Goal: Task Accomplishment & Management: Use online tool/utility

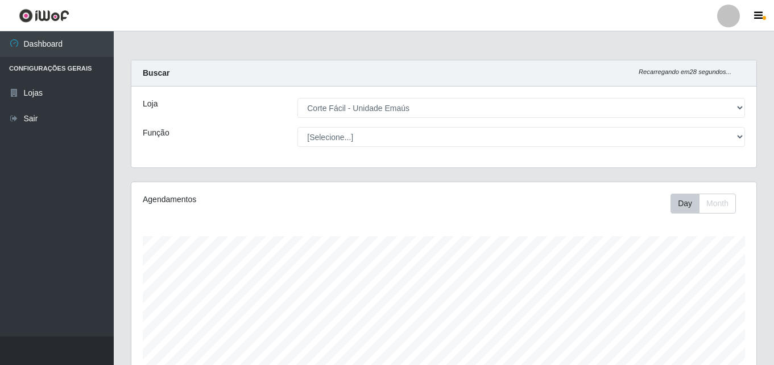
select select "201"
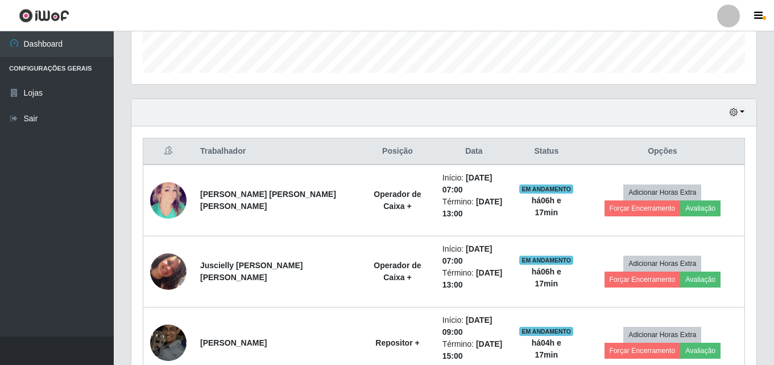
scroll to position [341, 0]
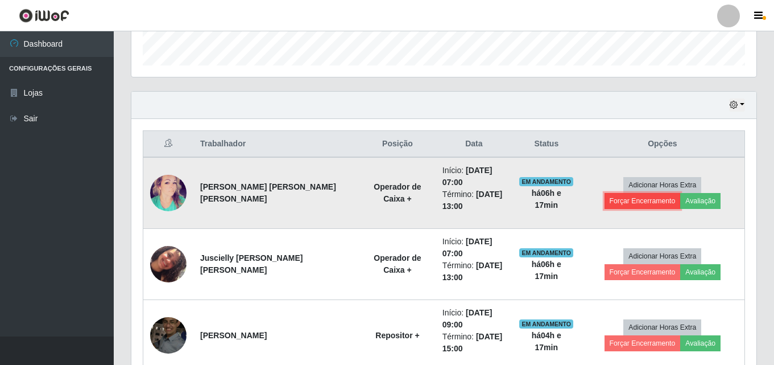
click at [681, 193] on button "Forçar Encerramento" at bounding box center [643, 201] width 76 height 16
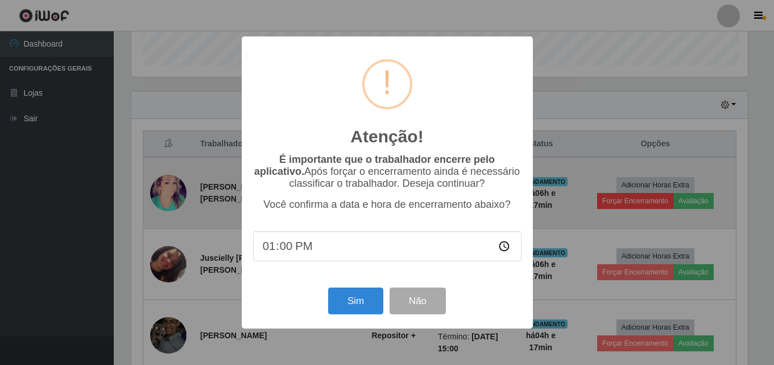
scroll to position [236, 620]
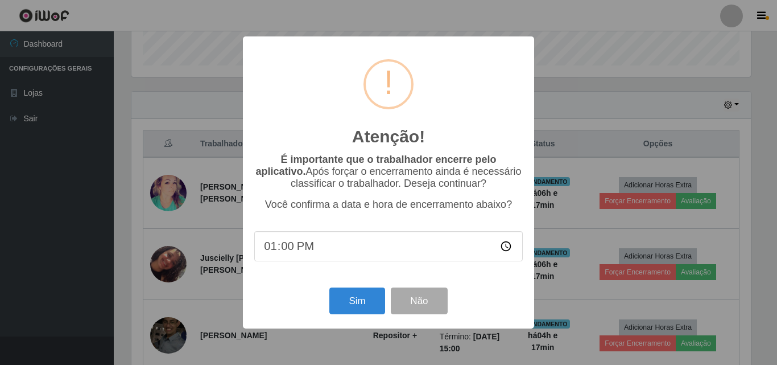
click at [560, 156] on div "Atenção! × É importante que o trabalhador encerre pelo aplicativo. Após forçar …" at bounding box center [388, 182] width 777 height 365
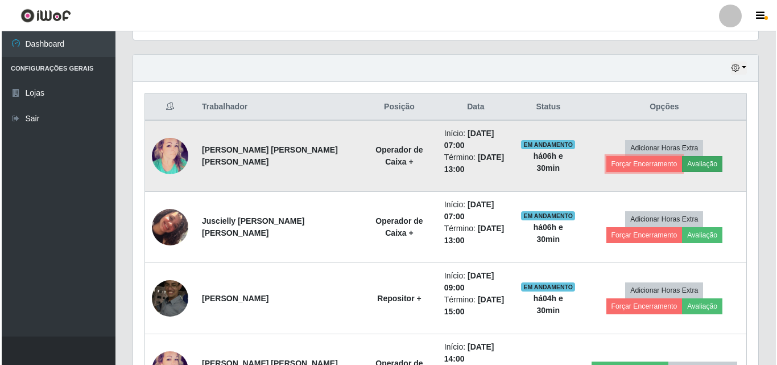
scroll to position [398, 0]
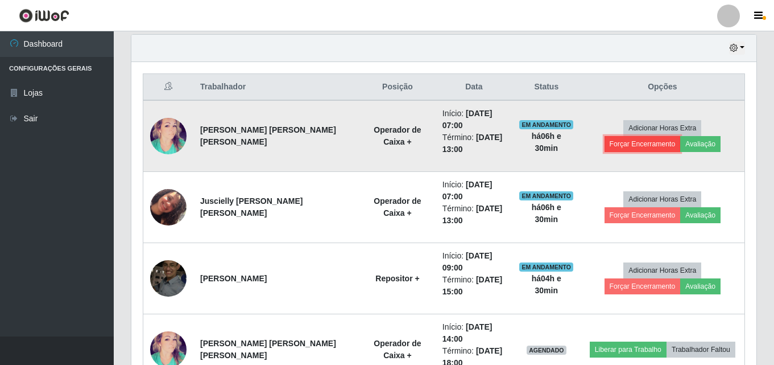
click at [681, 136] on button "Forçar Encerramento" at bounding box center [643, 144] width 76 height 16
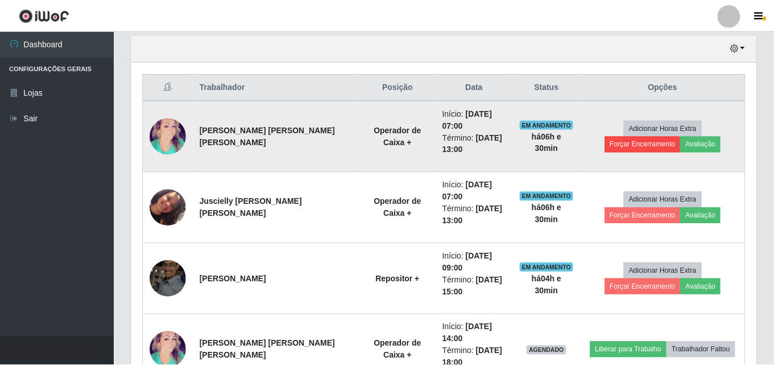
scroll to position [236, 620]
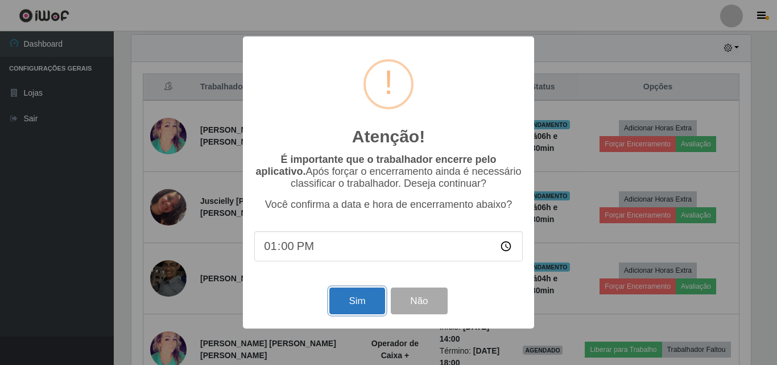
click at [340, 300] on button "Sim" at bounding box center [356, 300] width 55 height 27
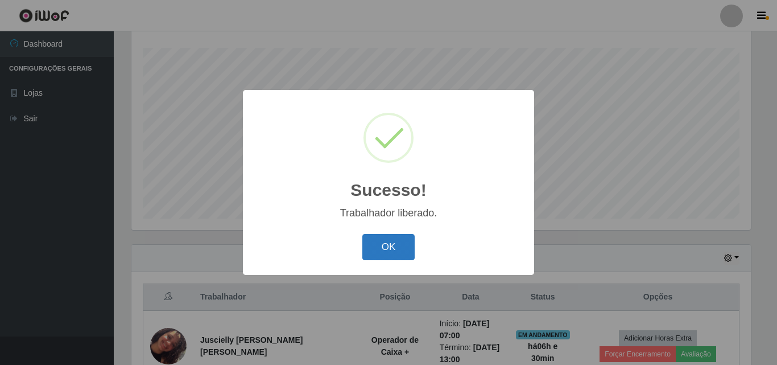
click at [388, 249] on button "OK" at bounding box center [388, 247] width 53 height 27
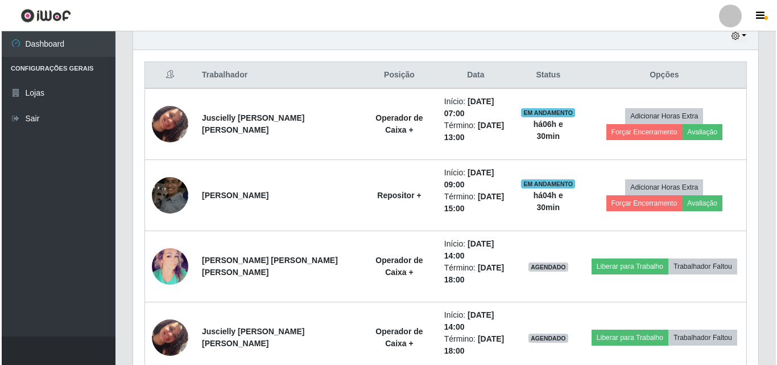
scroll to position [416, 0]
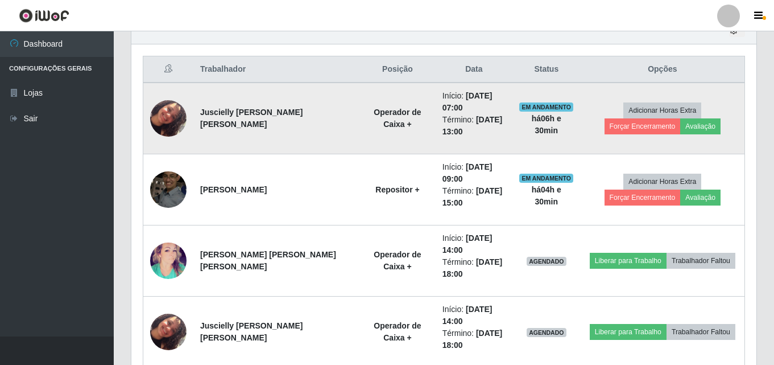
click at [180, 116] on img at bounding box center [168, 118] width 36 height 65
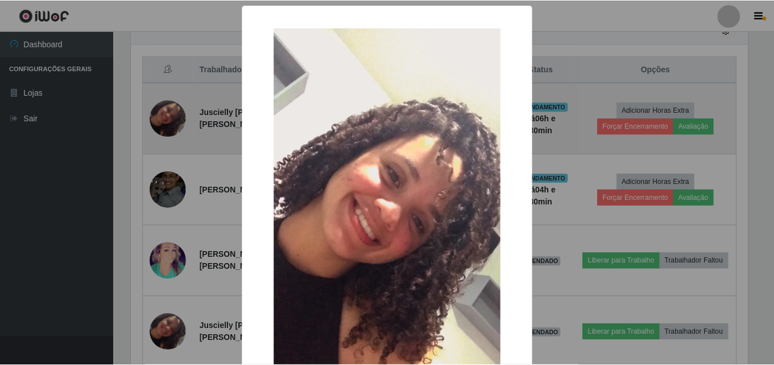
scroll to position [236, 620]
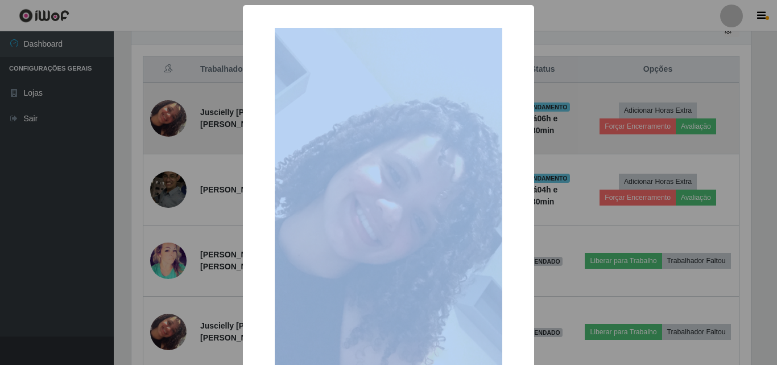
click at [180, 116] on div "× OK Cancel" at bounding box center [388, 182] width 777 height 365
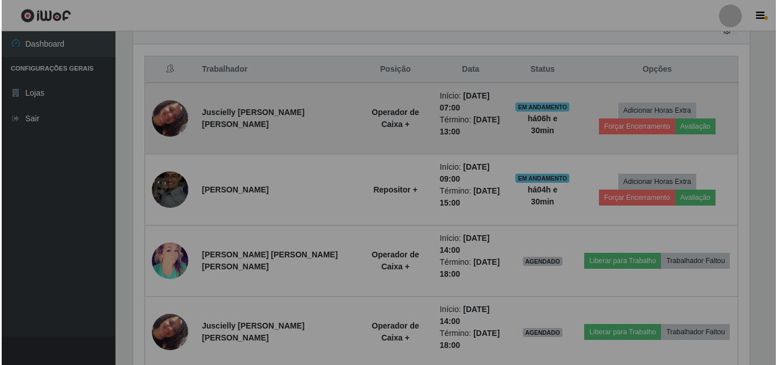
scroll to position [236, 625]
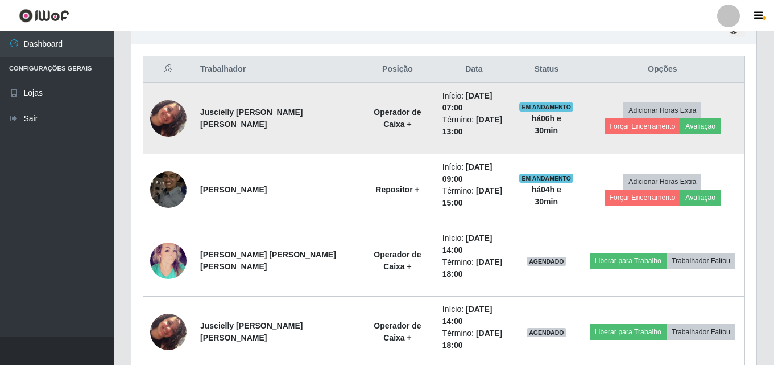
click at [180, 116] on img at bounding box center [168, 118] width 36 height 65
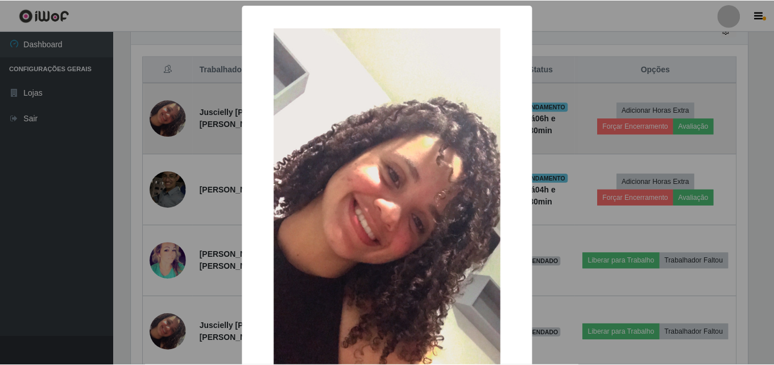
scroll to position [236, 620]
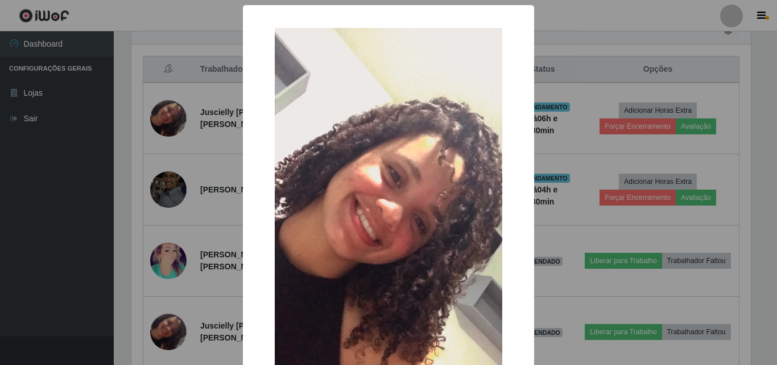
click at [553, 125] on div "× OK Cancel" at bounding box center [388, 182] width 777 height 365
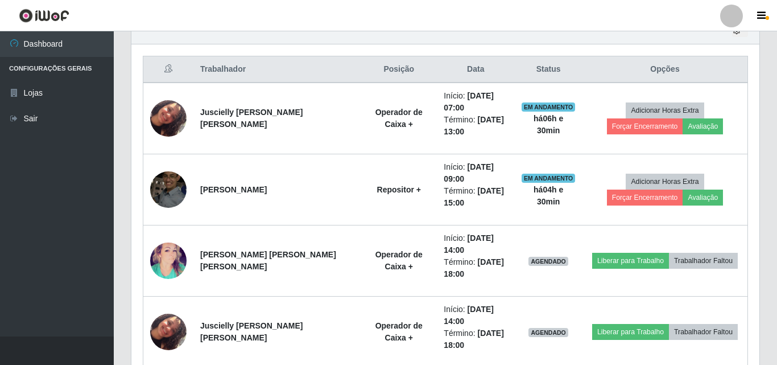
scroll to position [236, 625]
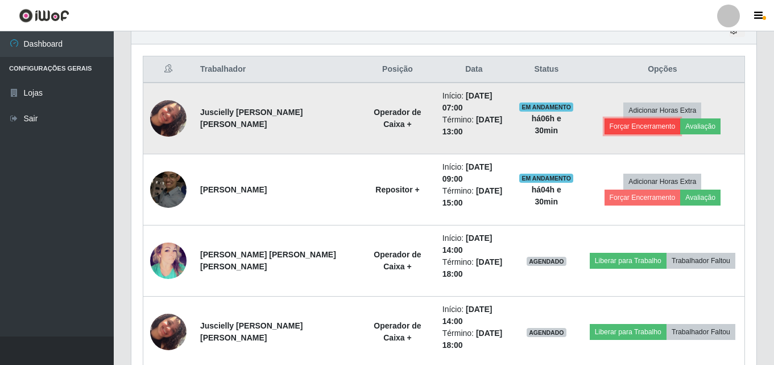
click at [681, 118] on button "Forçar Encerramento" at bounding box center [643, 126] width 76 height 16
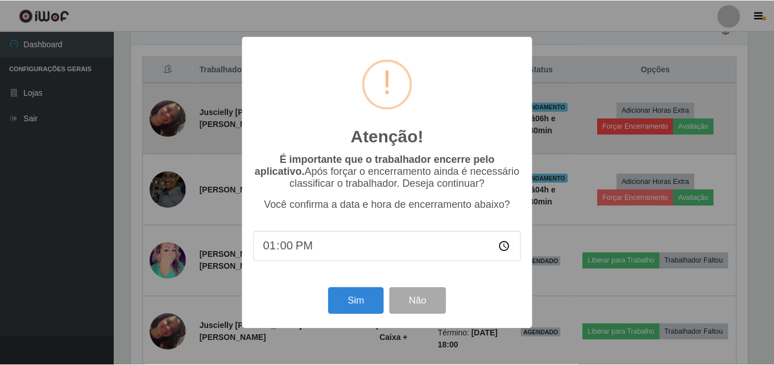
scroll to position [236, 620]
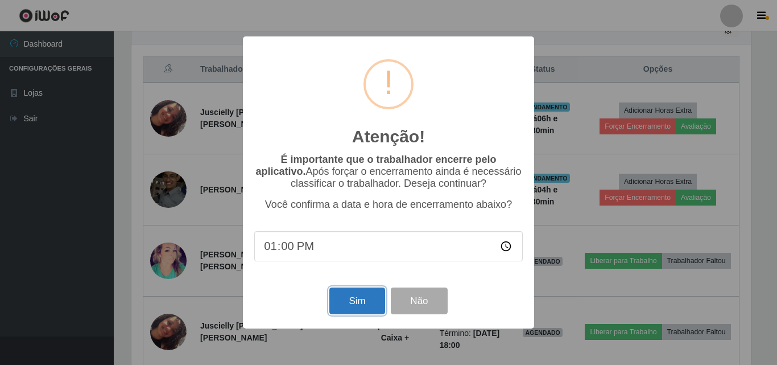
click at [347, 303] on button "Sim" at bounding box center [356, 300] width 55 height 27
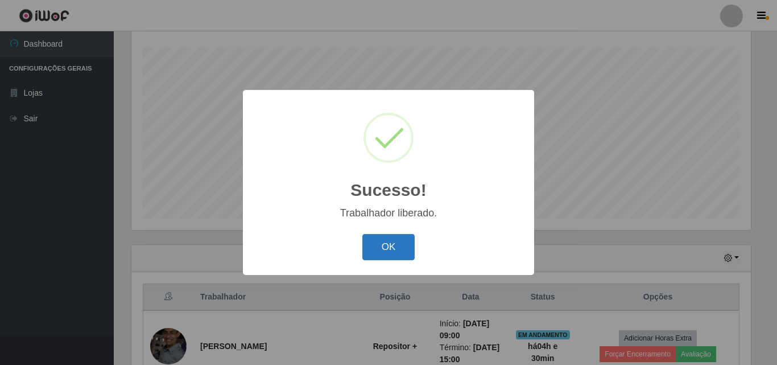
click at [406, 249] on button "OK" at bounding box center [388, 247] width 53 height 27
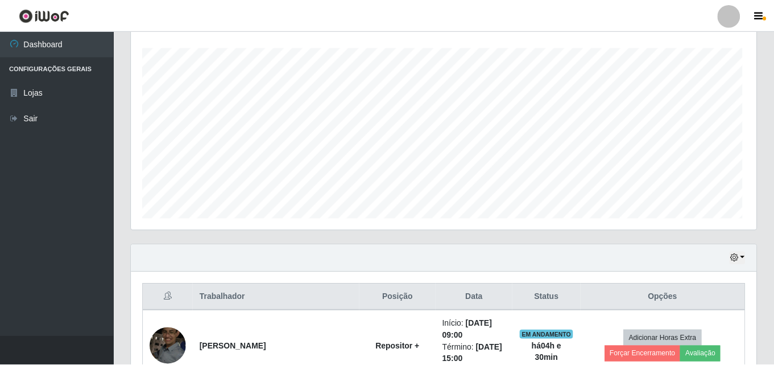
scroll to position [236, 625]
